Goal: Information Seeking & Learning: Learn about a topic

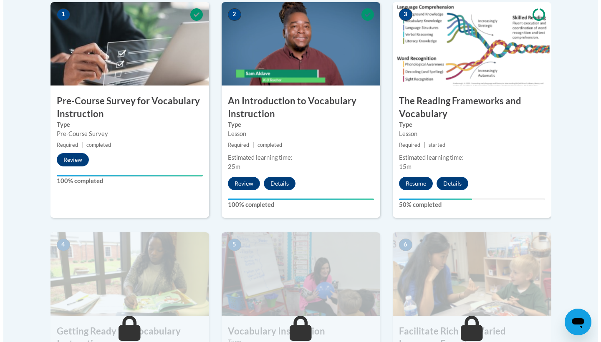
scroll to position [277, 0]
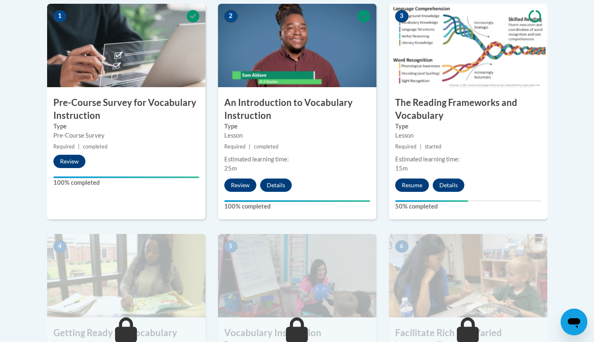
click at [411, 180] on button "Resume" at bounding box center [412, 185] width 34 height 13
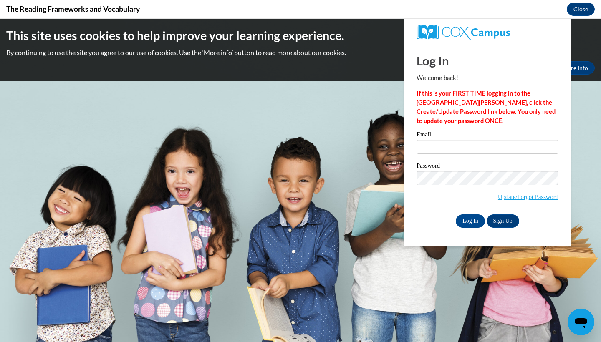
scroll to position [0, 0]
type input "[EMAIL_ADDRESS][DOMAIN_NAME][PERSON_NAME]"
click at [474, 217] on input "Log In" at bounding box center [469, 220] width 29 height 13
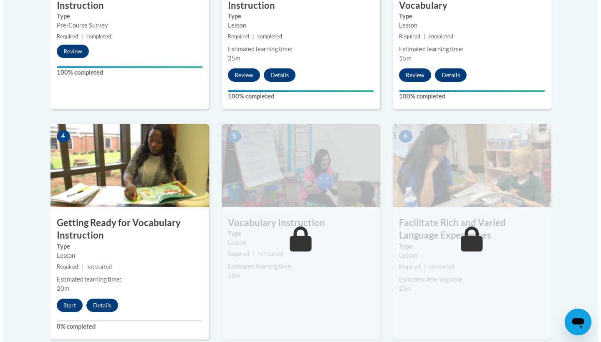
scroll to position [480, 0]
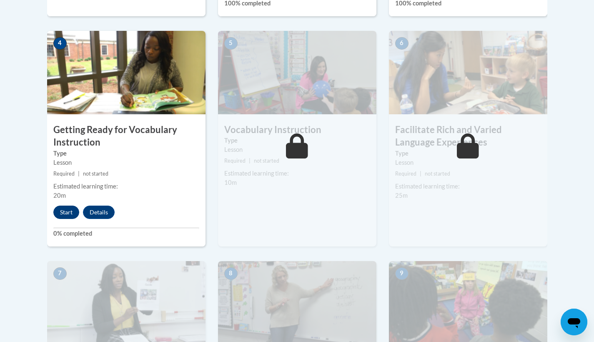
click at [73, 212] on button "Start" at bounding box center [66, 212] width 26 height 13
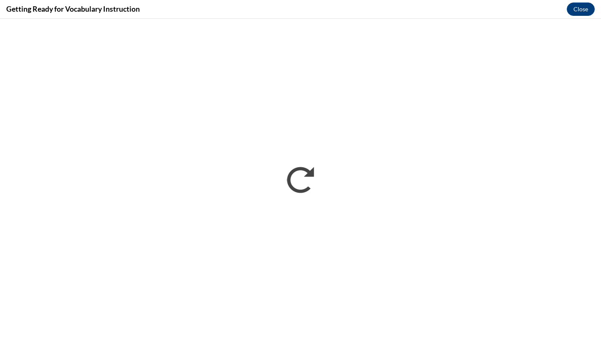
scroll to position [0, 0]
